Goal: Information Seeking & Learning: Compare options

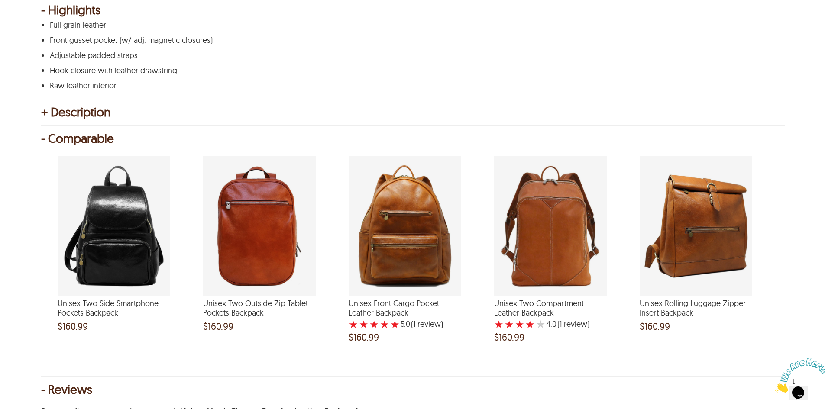
scroll to position [346, 0]
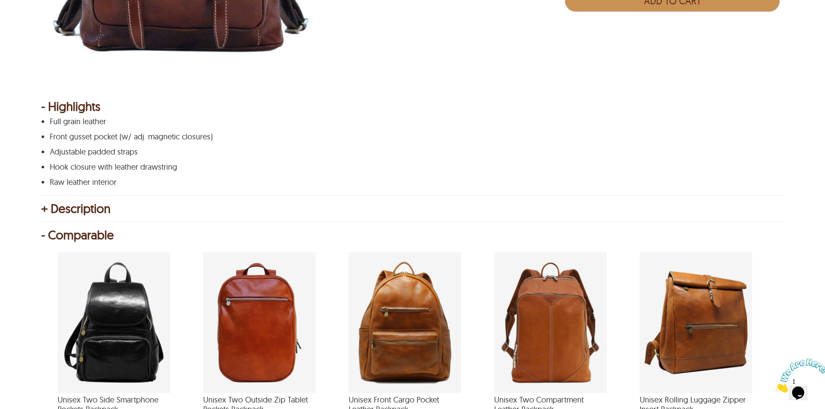
click at [45, 209] on div "+ Description" at bounding box center [412, 208] width 742 height 9
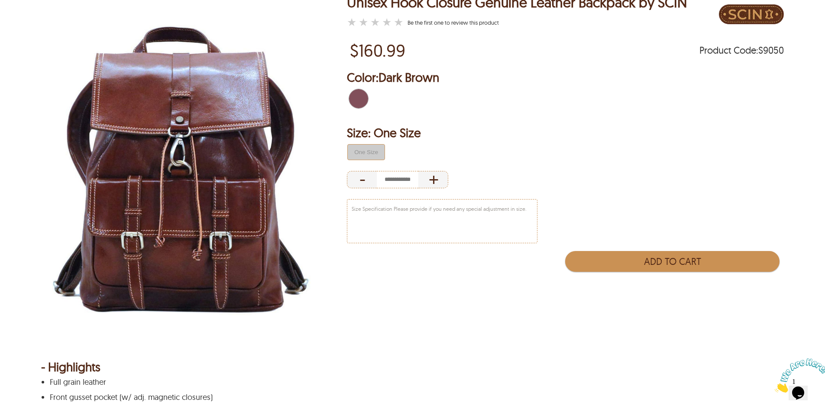
scroll to position [87, 0]
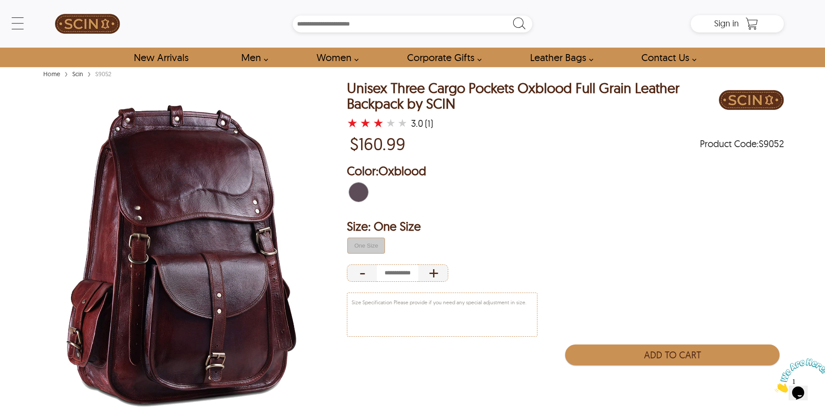
click at [207, 247] on img at bounding box center [181, 256] width 281 height 351
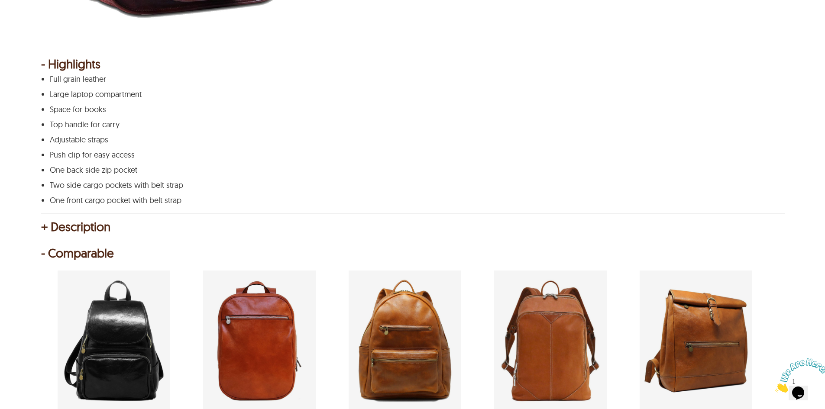
scroll to position [390, 0]
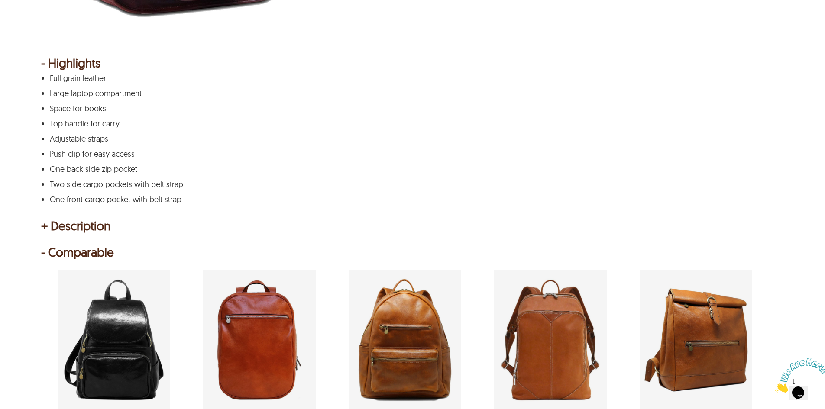
click at [46, 225] on div "+ Description" at bounding box center [412, 226] width 742 height 9
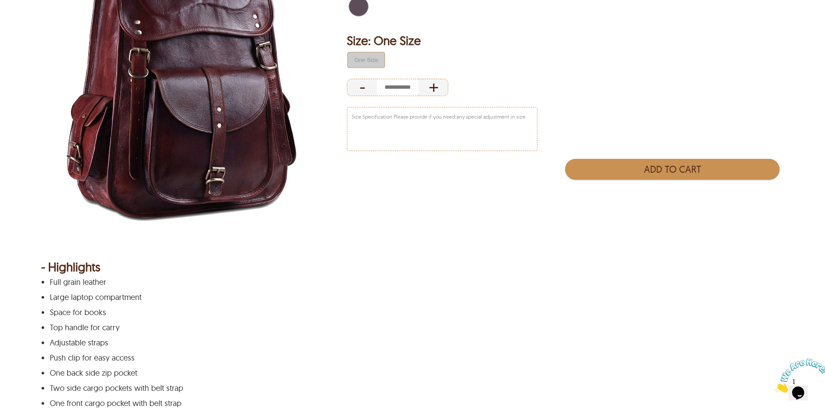
scroll to position [0, 0]
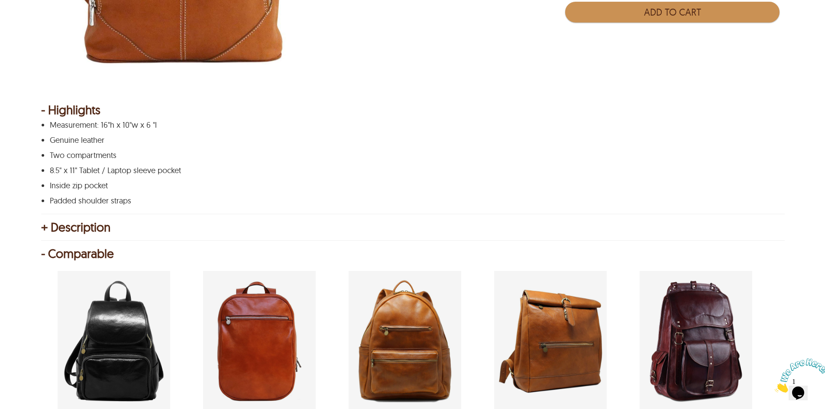
scroll to position [346, 0]
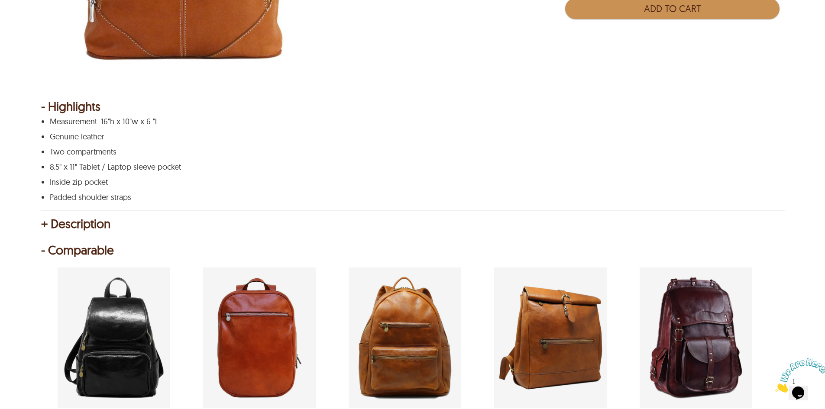
click at [45, 223] on div "+ Description" at bounding box center [412, 224] width 742 height 9
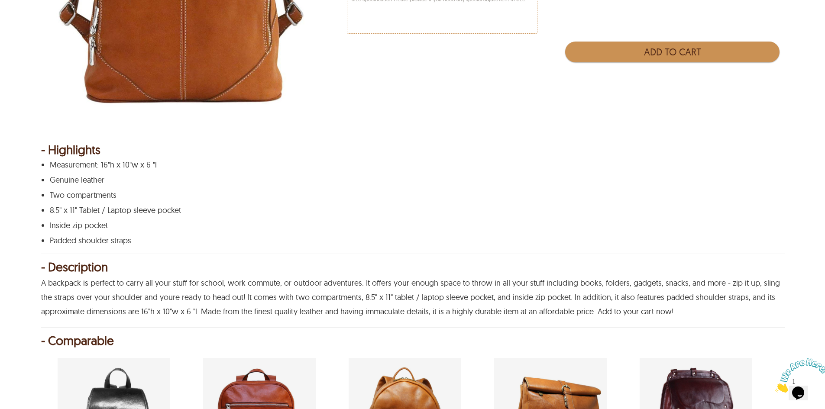
scroll to position [43, 0]
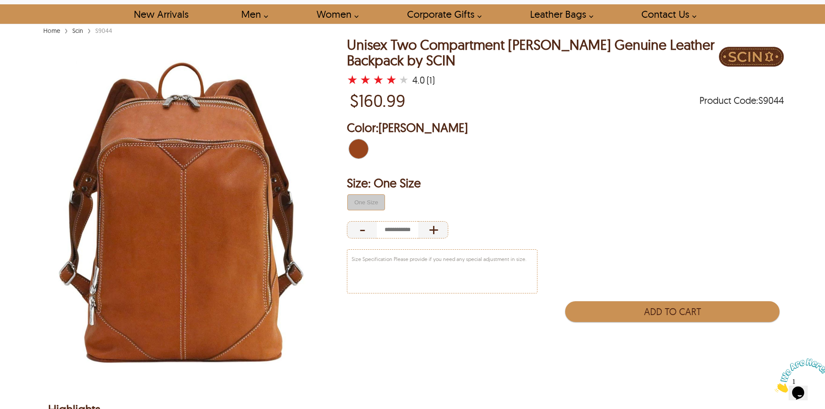
click at [358, 149] on span "Tan Brown" at bounding box center [354, 148] width 10 height 19
